Goal: Use online tool/utility: Utilize a website feature to perform a specific function

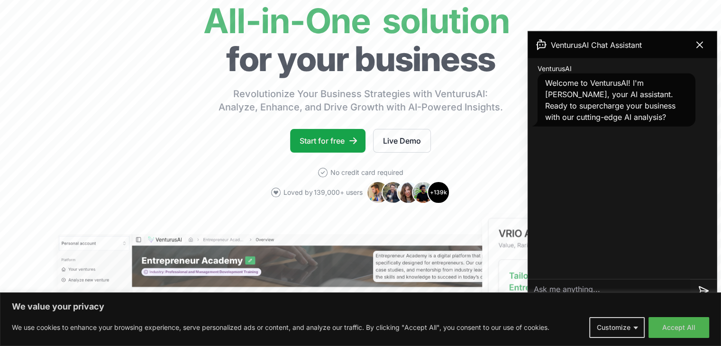
scroll to position [47, 0]
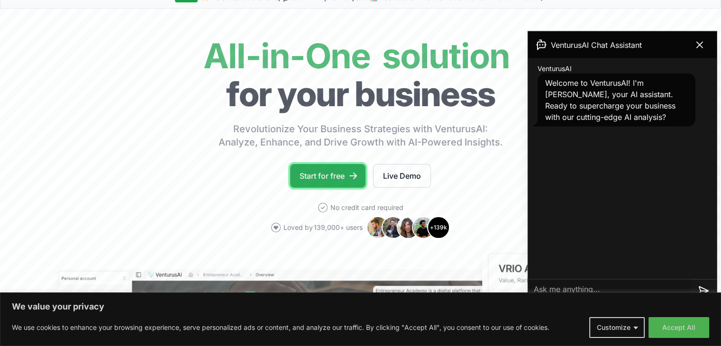
click at [328, 179] on link "Start for free" at bounding box center [327, 176] width 75 height 24
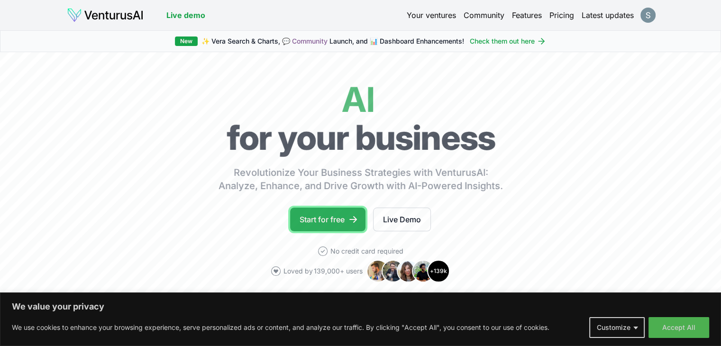
click at [343, 222] on link "Start for free" at bounding box center [327, 220] width 75 height 24
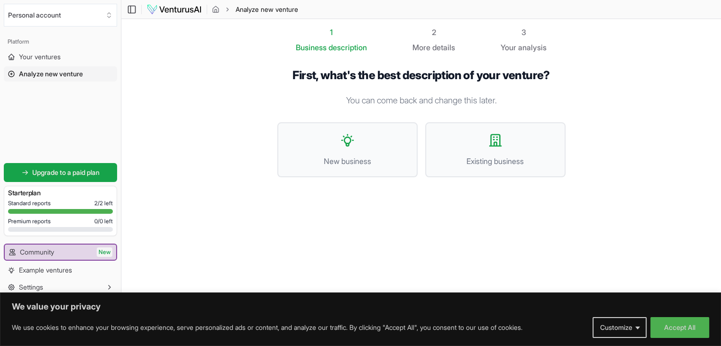
click at [439, 44] on span "details" at bounding box center [443, 47] width 23 height 9
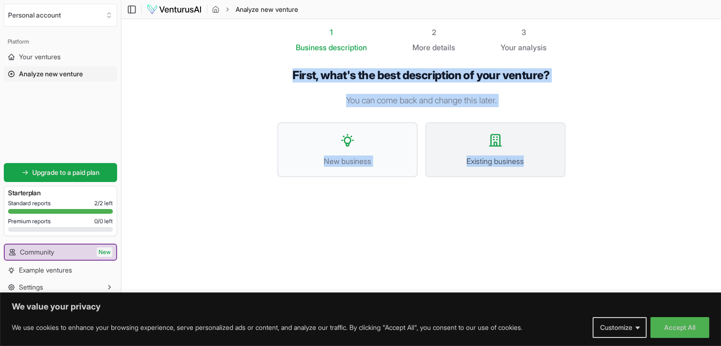
drag, startPoint x: 277, startPoint y: 66, endPoint x: 534, endPoint y: 166, distance: 276.2
click at [534, 166] on div "First, what's the best description of your venture? You can come back and chang…" at bounding box center [421, 130] width 319 height 155
copy div "First, what's the best description of your venture? You can come back and chang…"
click at [420, 233] on div "1 Business description 2 More details 3 Your analysis First, what's the best de…" at bounding box center [421, 159] width 319 height 265
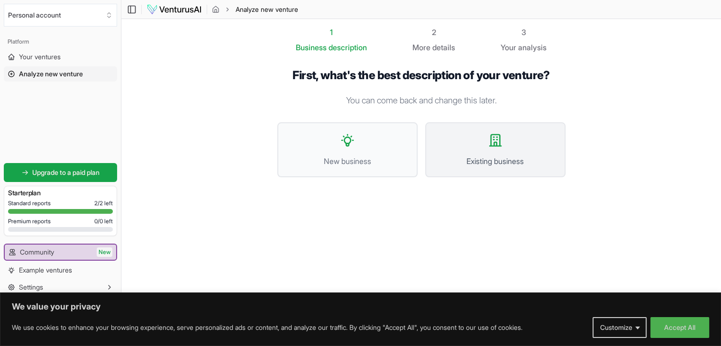
click at [494, 142] on icon at bounding box center [495, 140] width 11 height 11
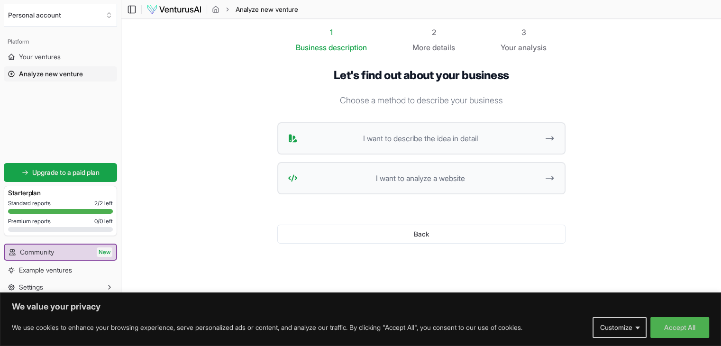
drag, startPoint x: 350, startPoint y: 140, endPoint x: 516, endPoint y: 91, distance: 173.3
click at [516, 91] on div "Let's find out about your business Choose a method to describe your business I …" at bounding box center [421, 163] width 288 height 191
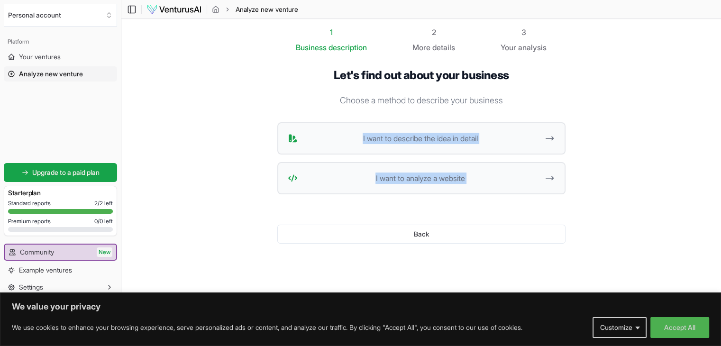
drag, startPoint x: 516, startPoint y: 91, endPoint x: 272, endPoint y: 232, distance: 282.1
click at [272, 232] on div "Let's find out about your business Choose a method to describe your business I …" at bounding box center [421, 163] width 319 height 221
click at [197, 184] on section "1 Business description 2 More details 3 Your analysis Let's find out about your…" at bounding box center [421, 159] width 600 height 280
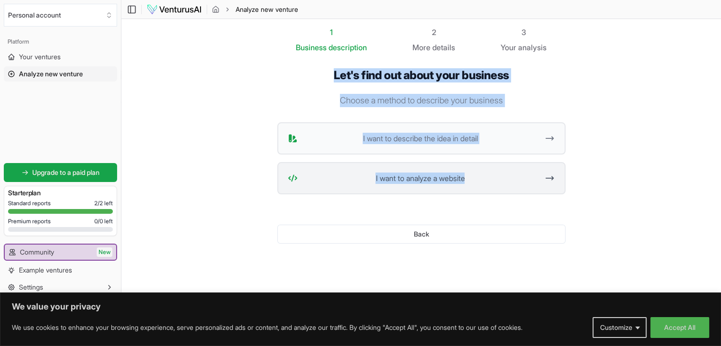
drag, startPoint x: 321, startPoint y: 79, endPoint x: 527, endPoint y: 172, distance: 226.0
click at [527, 172] on div "Let's find out about your business Choose a method to describe your business I …" at bounding box center [421, 163] width 288 height 191
copy div "Let's find out about your business Choose a method to describe your business I …"
click at [622, 126] on section "1 Business description 2 More details 3 Your analysis Let's find out about your…" at bounding box center [421, 159] width 600 height 280
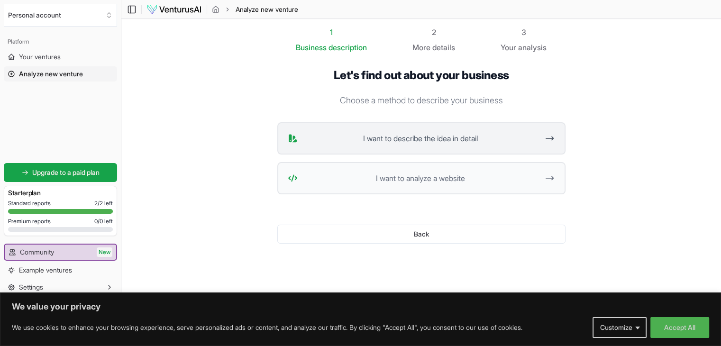
click at [514, 138] on span "I want to describe the idea in detail" at bounding box center [421, 138] width 238 height 11
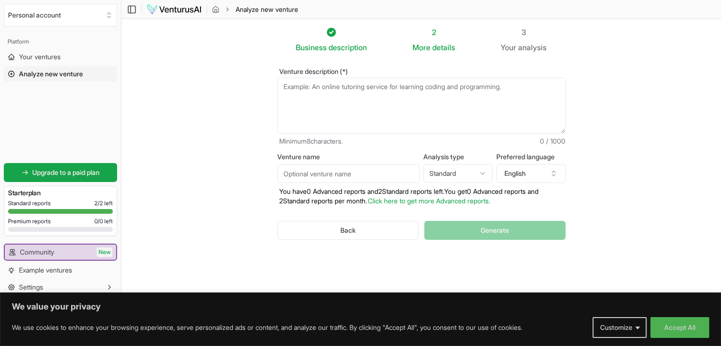
drag, startPoint x: 280, startPoint y: 90, endPoint x: 503, endPoint y: 85, distance: 222.9
click at [503, 85] on textarea "Venture description (*)" at bounding box center [421, 106] width 288 height 56
drag, startPoint x: 513, startPoint y: 86, endPoint x: 422, endPoint y: 89, distance: 90.6
click at [422, 89] on textarea "Venture description (*)" at bounding box center [421, 106] width 288 height 56
click at [439, 70] on label "Venture description (*)" at bounding box center [421, 71] width 288 height 7
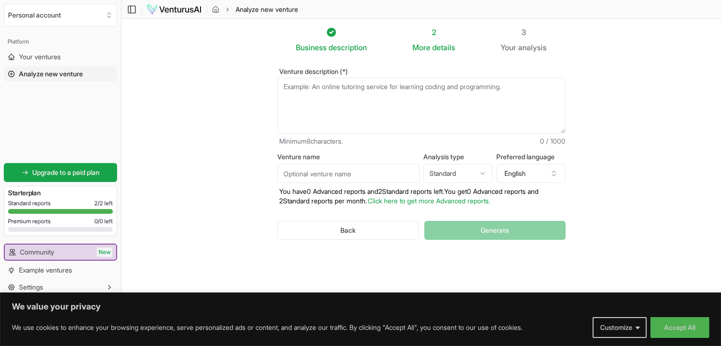
click at [439, 78] on textarea "Venture description (*)" at bounding box center [421, 106] width 288 height 56
drag, startPoint x: 436, startPoint y: 85, endPoint x: 505, endPoint y: 88, distance: 68.4
click at [505, 88] on textarea "Venture description (*)" at bounding box center [421, 106] width 288 height 56
drag, startPoint x: 516, startPoint y: 88, endPoint x: 279, endPoint y: 88, distance: 237.1
click at [279, 88] on textarea "Venture description (*)" at bounding box center [421, 106] width 288 height 56
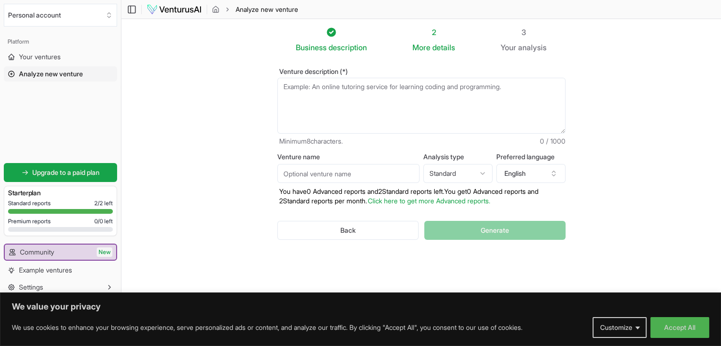
drag, startPoint x: 528, startPoint y: 96, endPoint x: 457, endPoint y: 96, distance: 70.7
click at [457, 96] on textarea "Venture description (*)" at bounding box center [421, 106] width 288 height 56
drag, startPoint x: 512, startPoint y: 57, endPoint x: 292, endPoint y: 92, distance: 222.2
click at [292, 92] on div "Venture description (*) Minimum 8 characters. 0 / 1000 Venture name Analysis ty…" at bounding box center [421, 161] width 319 height 217
paste textarea "Repack arrowroot powder, banana powder, jackfruit powder, and moringa powder co…"
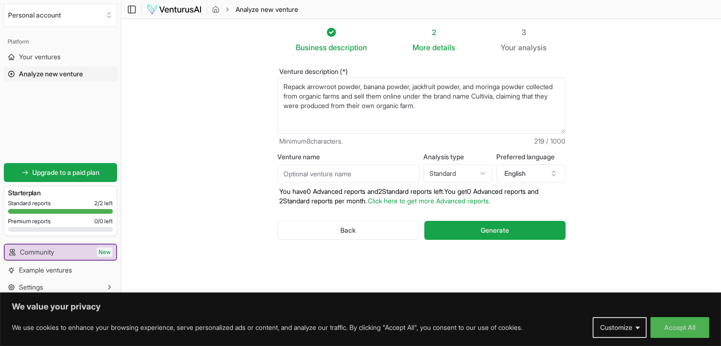
type textarea "Repack arrowroot powder, banana powder, jackfruit powder, and moringa powder co…"
click at [397, 176] on input "Venture name" at bounding box center [348, 173] width 142 height 19
type input "CULTIVIA"
click at [458, 179] on html "We value your privacy We use cookies to enhance your browsing experience, serve…" at bounding box center [360, 173] width 721 height 346
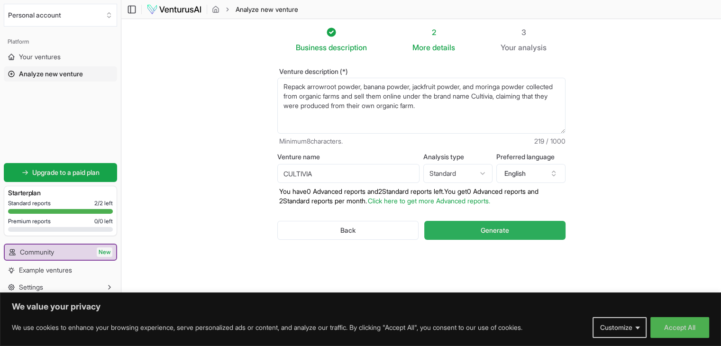
click at [451, 230] on button "Generate" at bounding box center [494, 230] width 141 height 19
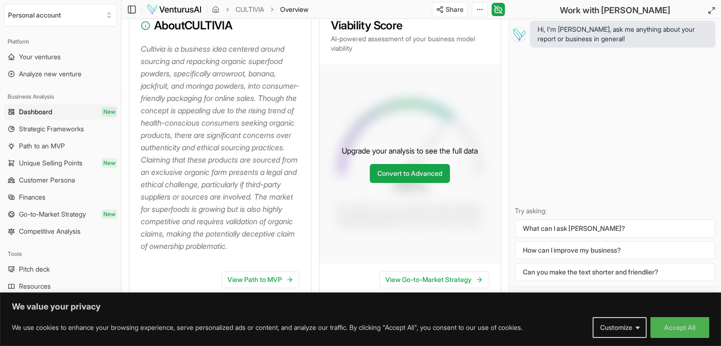
scroll to position [142, 0]
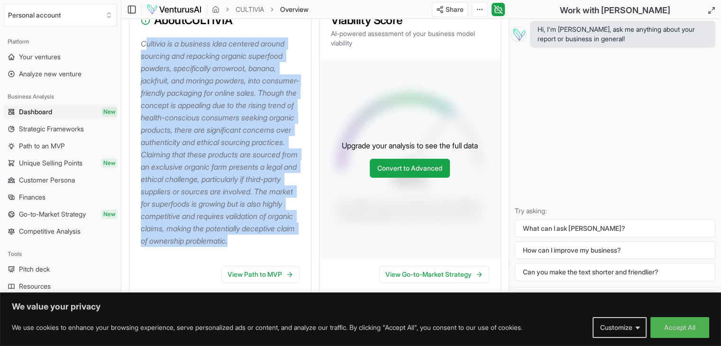
drag, startPoint x: 146, startPoint y: 41, endPoint x: 283, endPoint y: 244, distance: 245.1
click at [300, 247] on p "Cultivia is a business idea centered around sourcing and repacking organic supe…" at bounding box center [222, 142] width 163 height 210
copy p "ultivia is a business idea centered around sourcing and repacking organic super…"
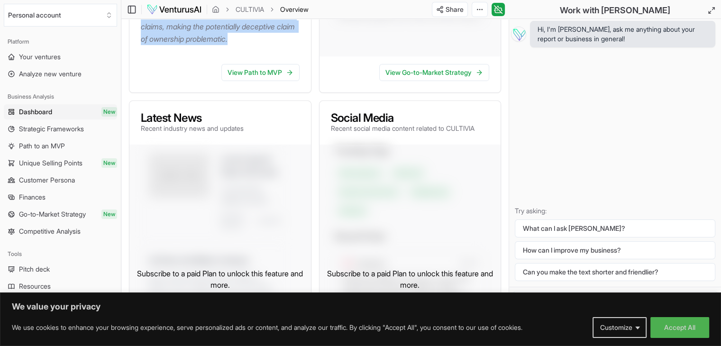
scroll to position [237, 0]
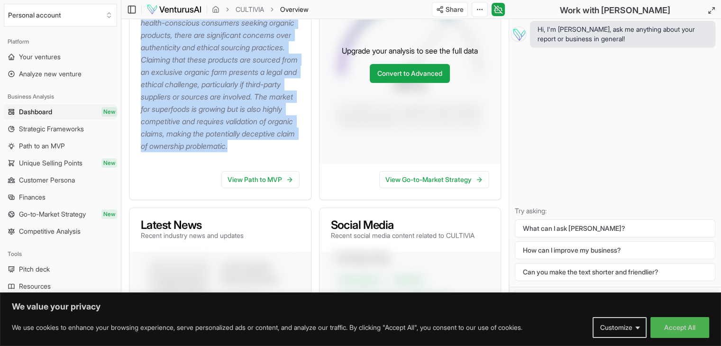
click at [301, 152] on p "Cultivia is a business idea centered around sourcing and repacking organic supe…" at bounding box center [222, 48] width 163 height 210
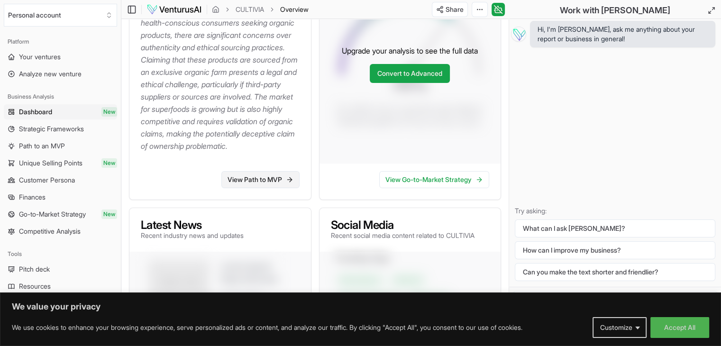
click at [293, 183] on icon at bounding box center [290, 180] width 8 height 8
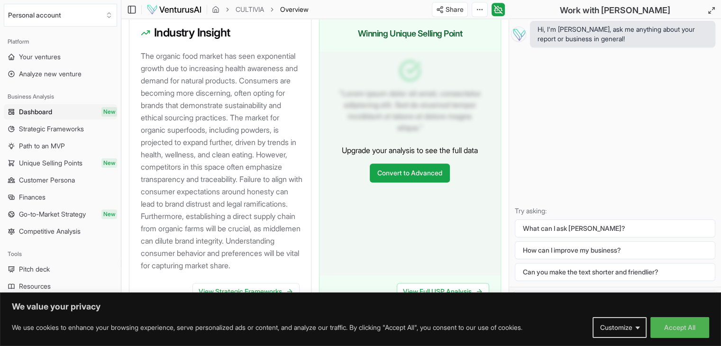
scroll to position [996, 0]
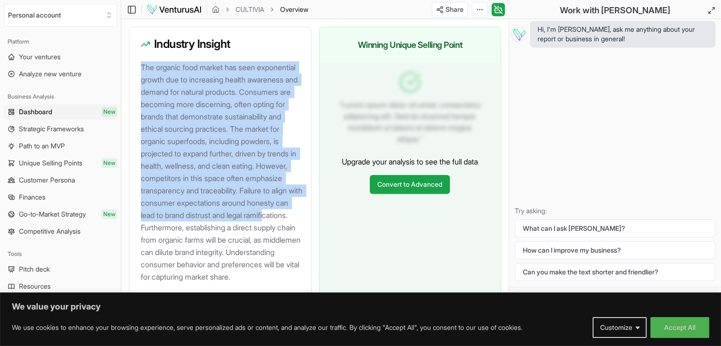
drag, startPoint x: 139, startPoint y: 75, endPoint x: 247, endPoint y: 239, distance: 195.8
click at [247, 239] on div "The organic food market has seen exponential growth due to increasing health aw…" at bounding box center [220, 177] width 182 height 233
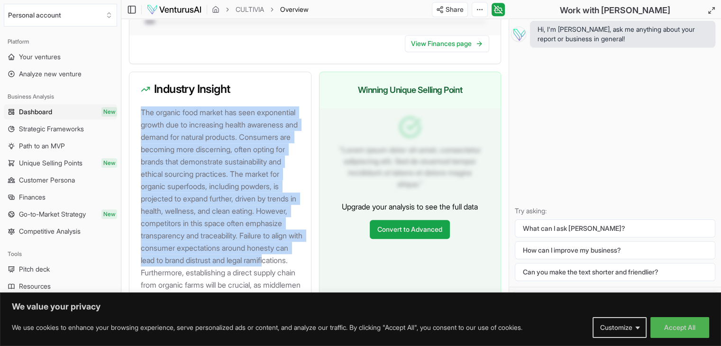
scroll to position [1091, 0]
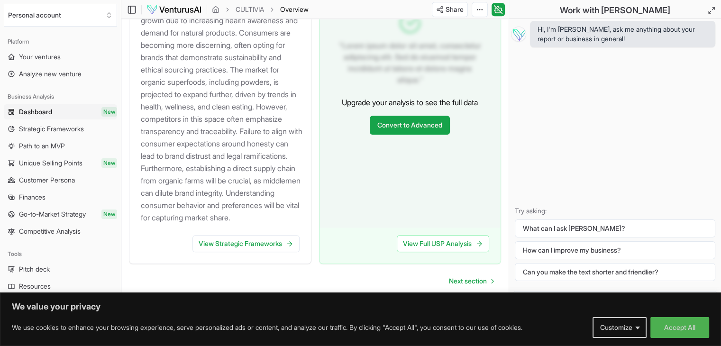
click at [220, 215] on p "The organic food market has seen exponential growth due to increasing health aw…" at bounding box center [222, 113] width 163 height 222
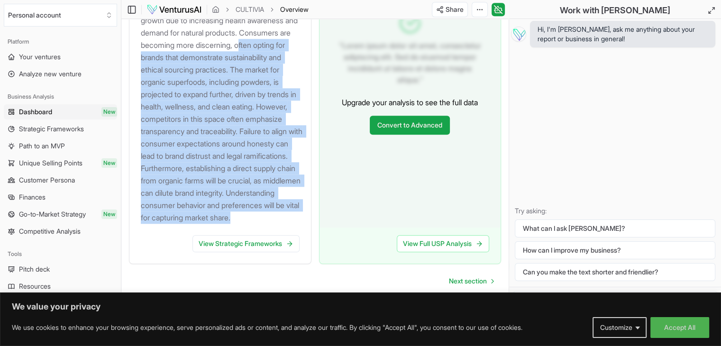
drag, startPoint x: 198, startPoint y: 221, endPoint x: 144, endPoint y: 34, distance: 194.8
click at [144, 34] on p "The organic food market has seen exponential growth due to increasing health aw…" at bounding box center [222, 113] width 163 height 222
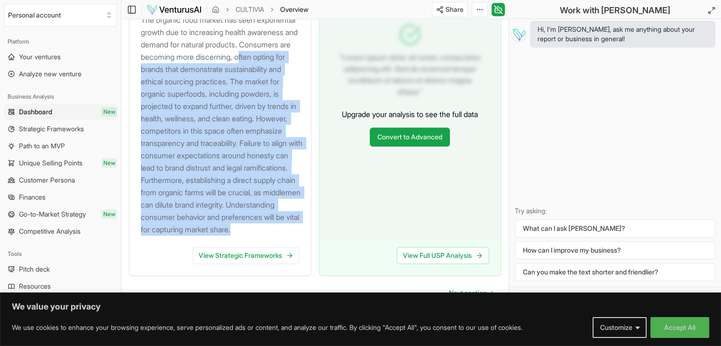
click at [186, 247] on div "The organic food market has seen exponential growth due to increasing health aw…" at bounding box center [220, 130] width 182 height 233
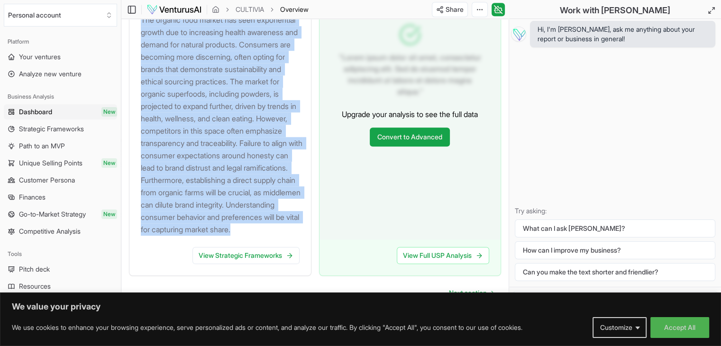
drag, startPoint x: 183, startPoint y: 262, endPoint x: 138, endPoint y: 27, distance: 239.3
click at [138, 27] on div "The organic food market has seen exponential growth due to increasing health aw…" at bounding box center [220, 130] width 182 height 233
copy p "The organic food market has seen exponential growth due to increasing health aw…"
